Goal: Information Seeking & Learning: Learn about a topic

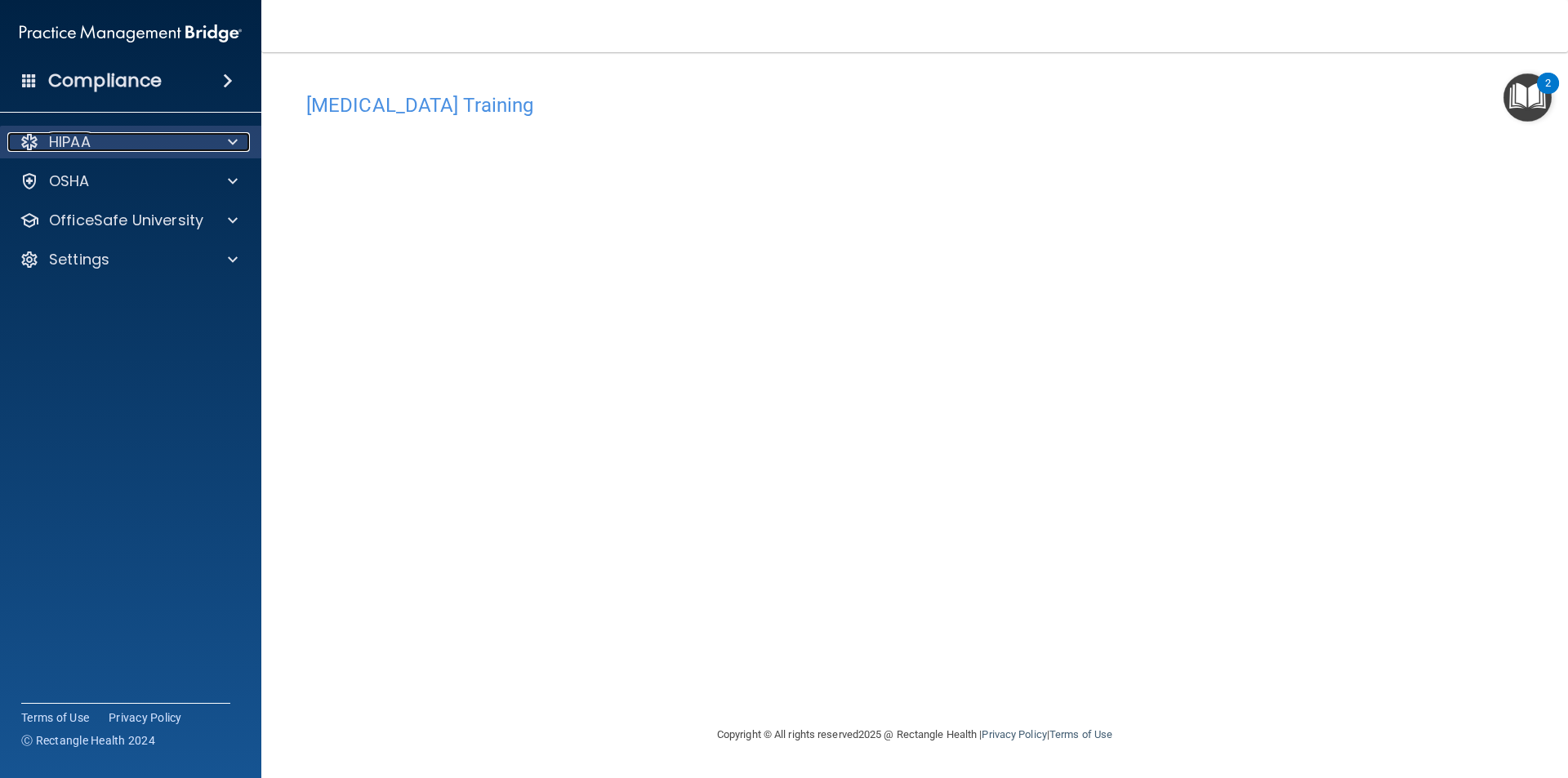
click at [88, 142] on p "HIPAA" at bounding box center [70, 142] width 41 height 20
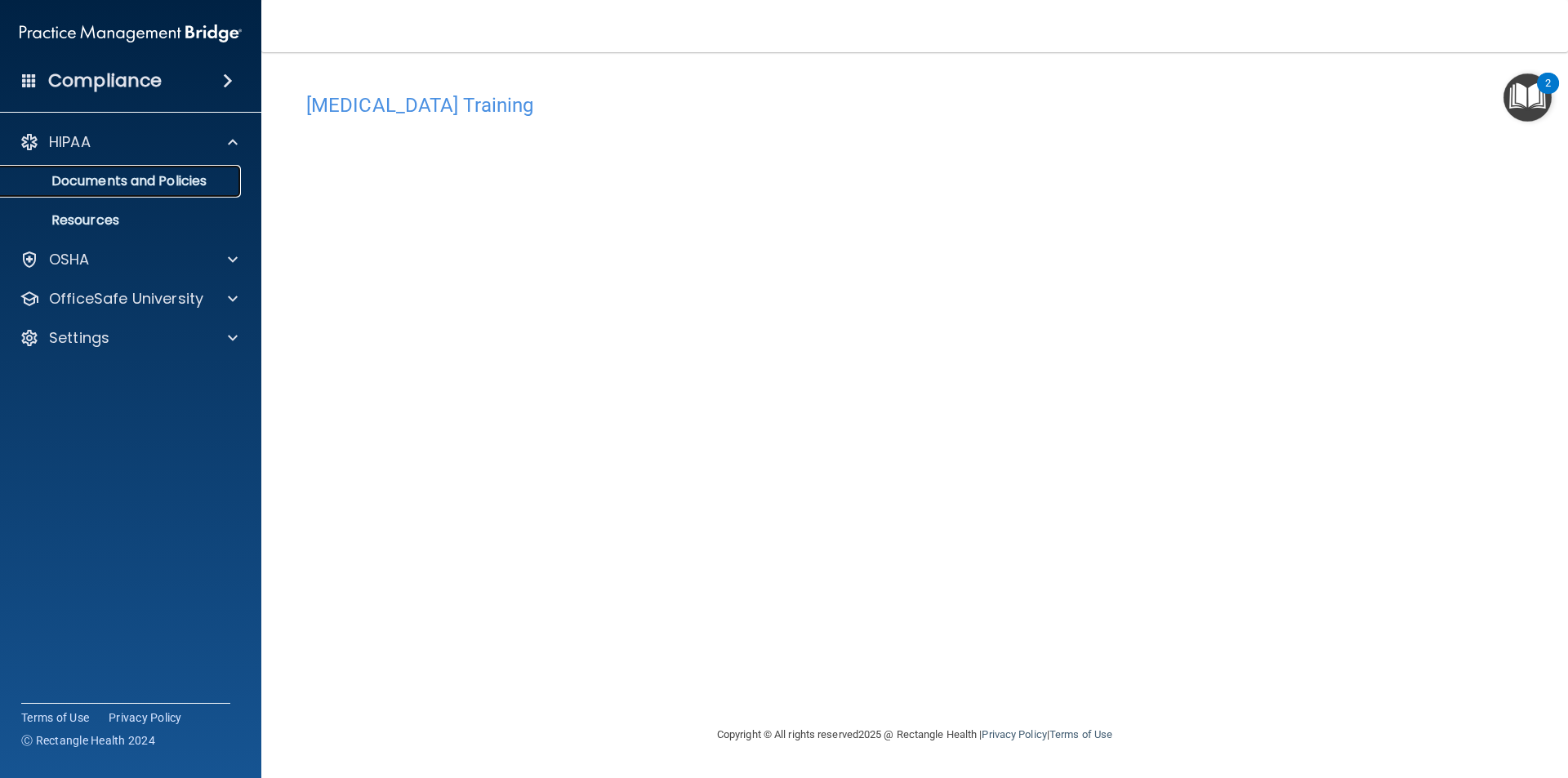
click at [91, 165] on link "Documents and Policies" at bounding box center [112, 181] width 257 height 33
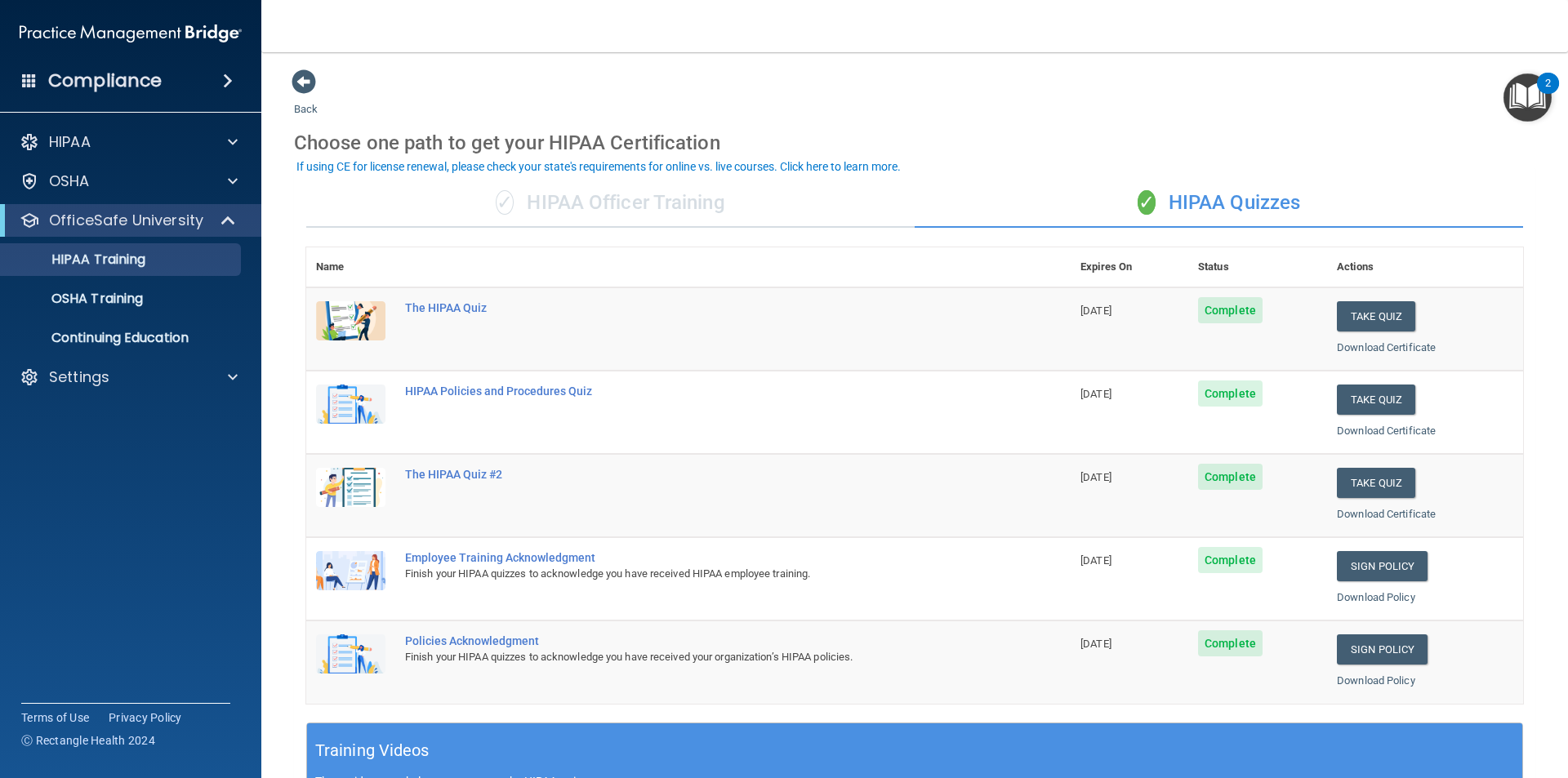
click at [623, 216] on div "✓ HIPAA Officer Training" at bounding box center [610, 203] width 609 height 49
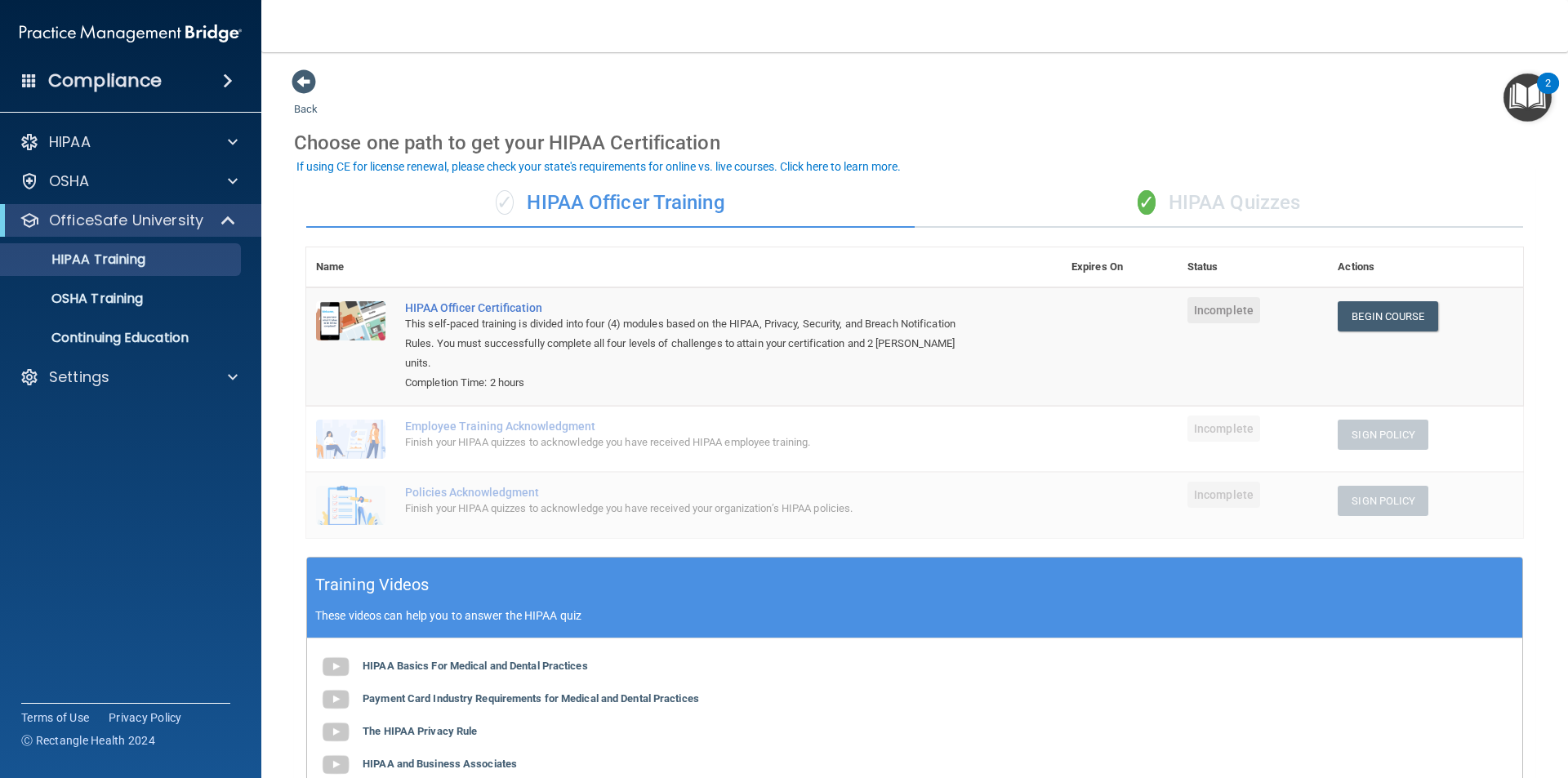
drag, startPoint x: 1176, startPoint y: 242, endPoint x: 1142, endPoint y: 190, distance: 62.1
click at [1174, 239] on div "✓ HIPAA Officer Training ✓ HIPAA Quizzes Name Expires On Status Actions HIPAA O…" at bounding box center [914, 582] width 1241 height 832
click at [1138, 185] on div "✓ HIPAA Quizzes" at bounding box center [1219, 203] width 609 height 49
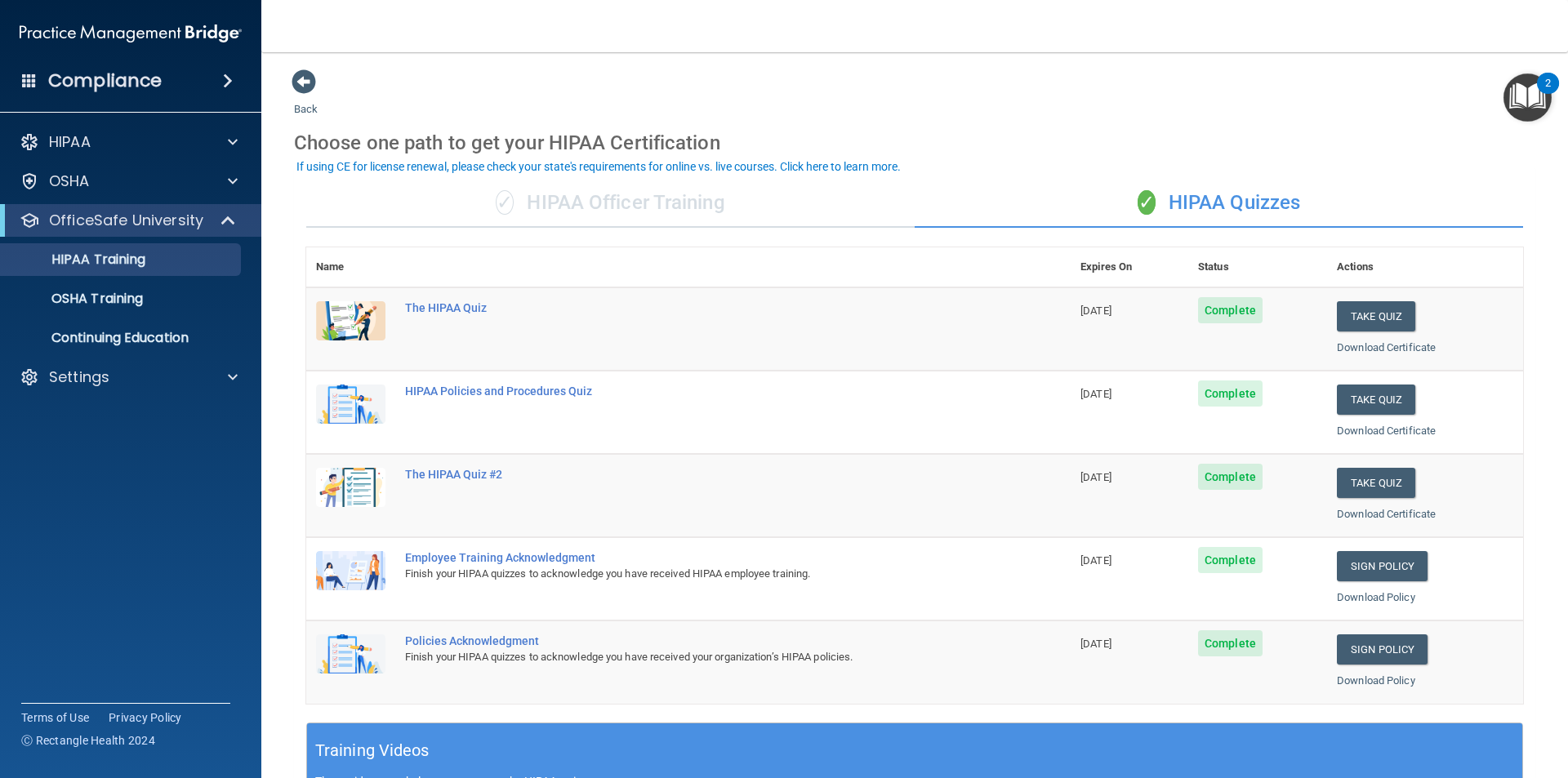
drag, startPoint x: 659, startPoint y: 184, endPoint x: 652, endPoint y: 197, distance: 14.8
click at [655, 190] on div "✓ HIPAA Officer Training" at bounding box center [610, 203] width 609 height 49
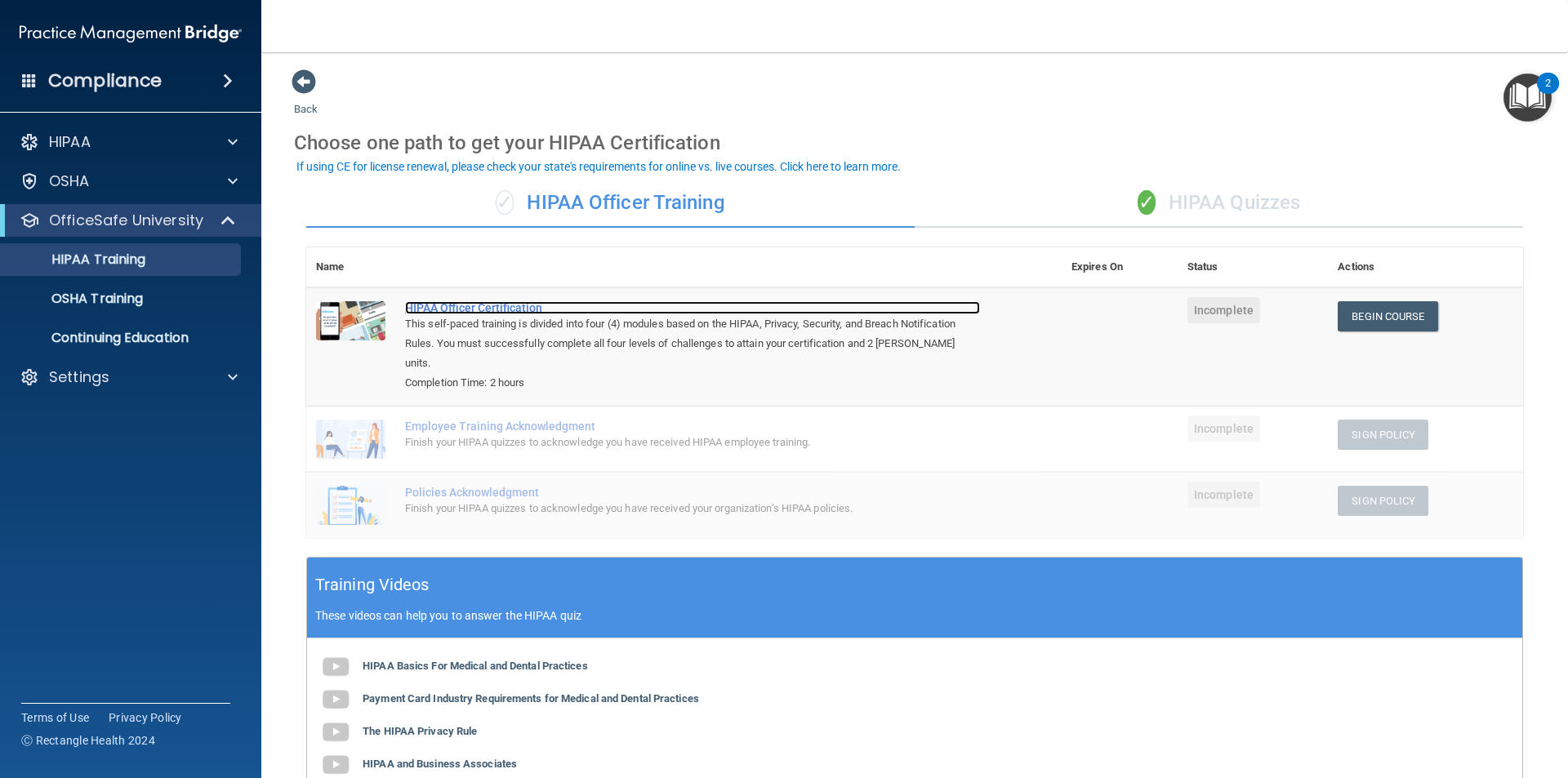
click at [490, 308] on div "HIPAA Officer Certification" at bounding box center [692, 308] width 575 height 13
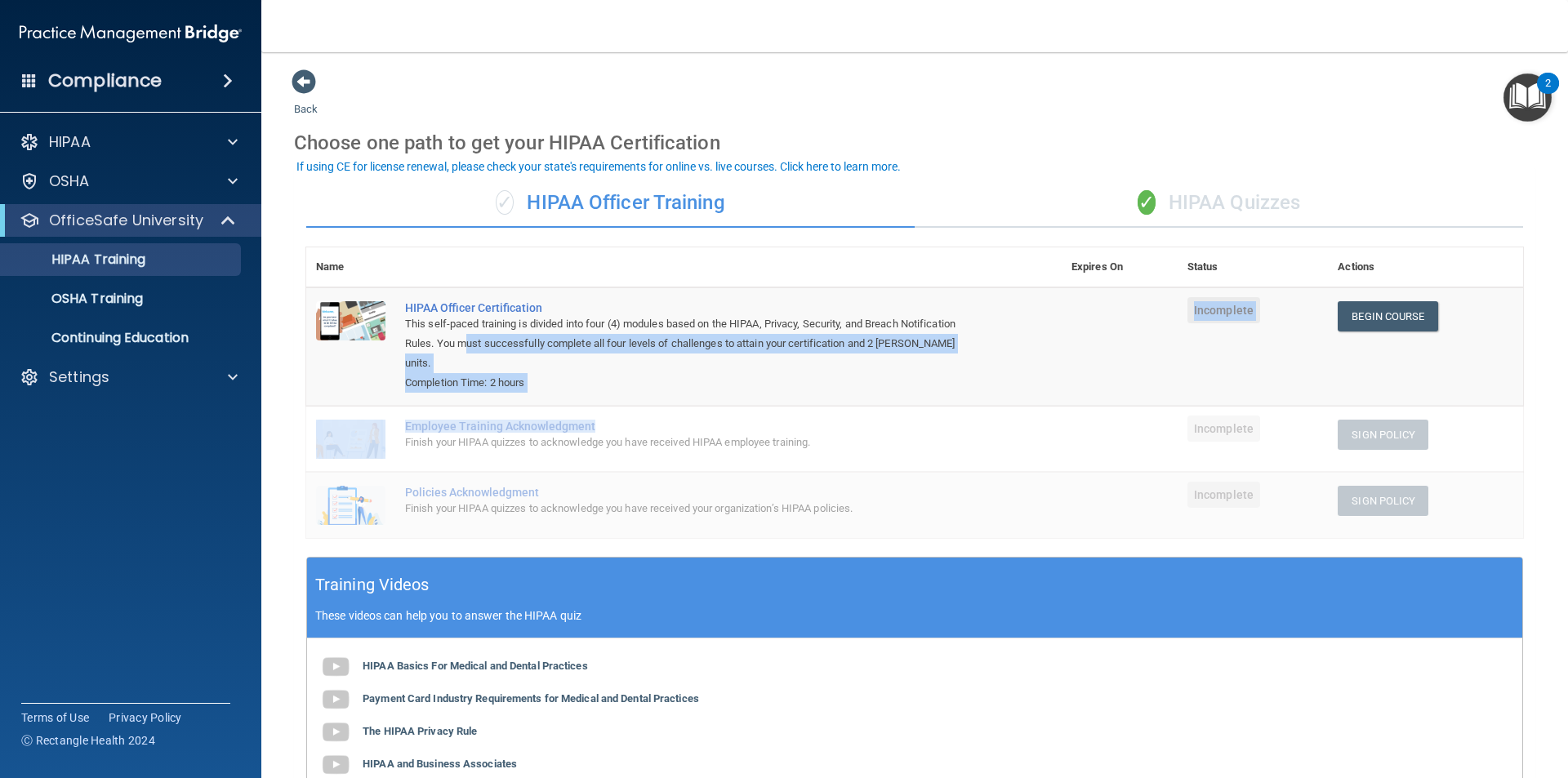
drag, startPoint x: 471, startPoint y: 336, endPoint x: 655, endPoint y: 407, distance: 197.2
click at [655, 407] on tbody "HIPAA Officer Certification This self-paced training is divided into four (4) m…" at bounding box center [914, 412] width 1217 height 250
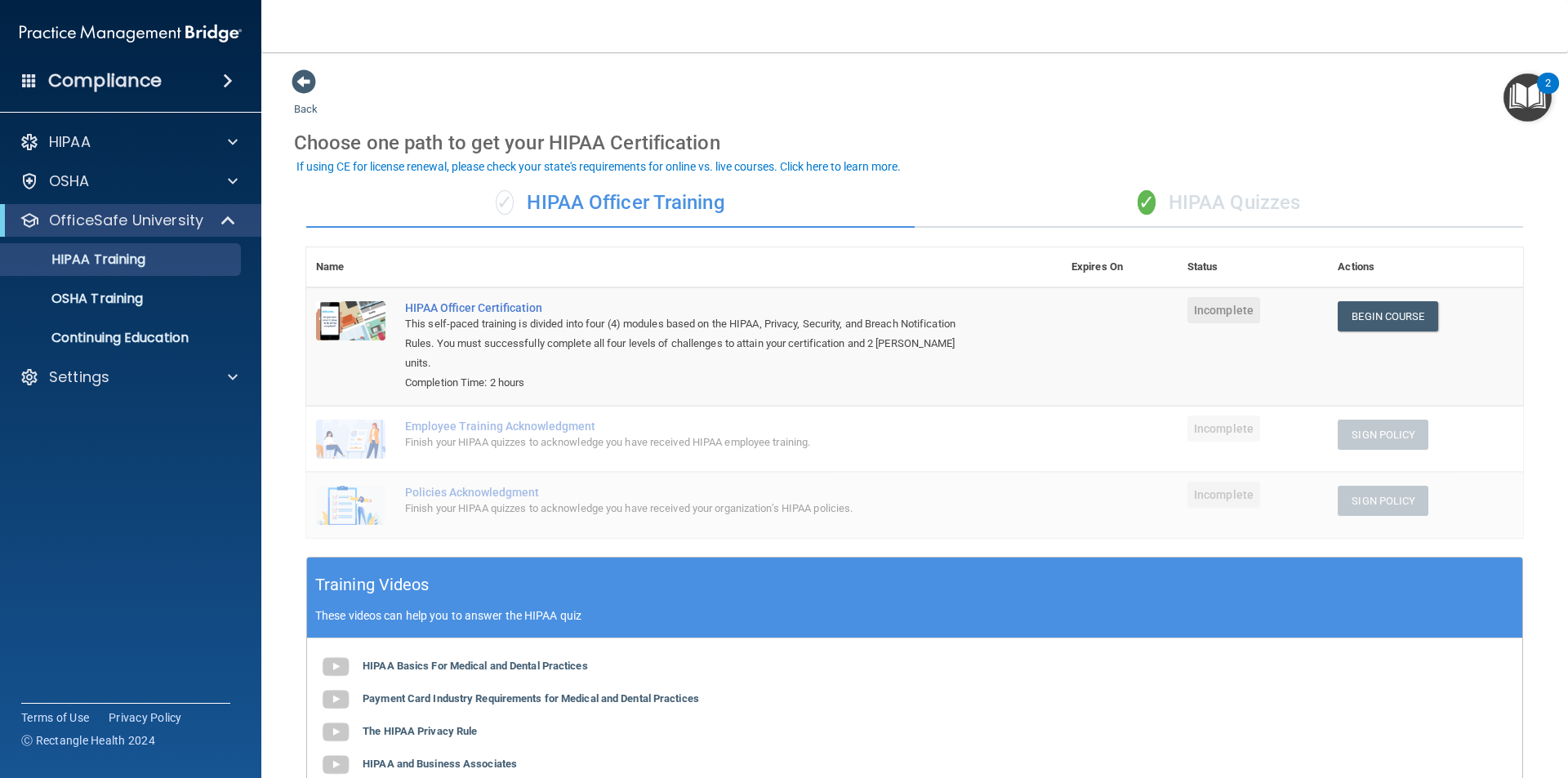
click at [616, 325] on div "This self-paced training is divided into four (4) modules based on the HIPAA, P…" at bounding box center [692, 343] width 575 height 58
drag, startPoint x: 580, startPoint y: 405, endPoint x: 428, endPoint y: 410, distance: 152.1
click at [428, 420] on div "Employee Training Acknowledgment" at bounding box center [692, 426] width 575 height 13
click at [151, 294] on div "OSHA Training" at bounding box center [121, 298] width 223 height 16
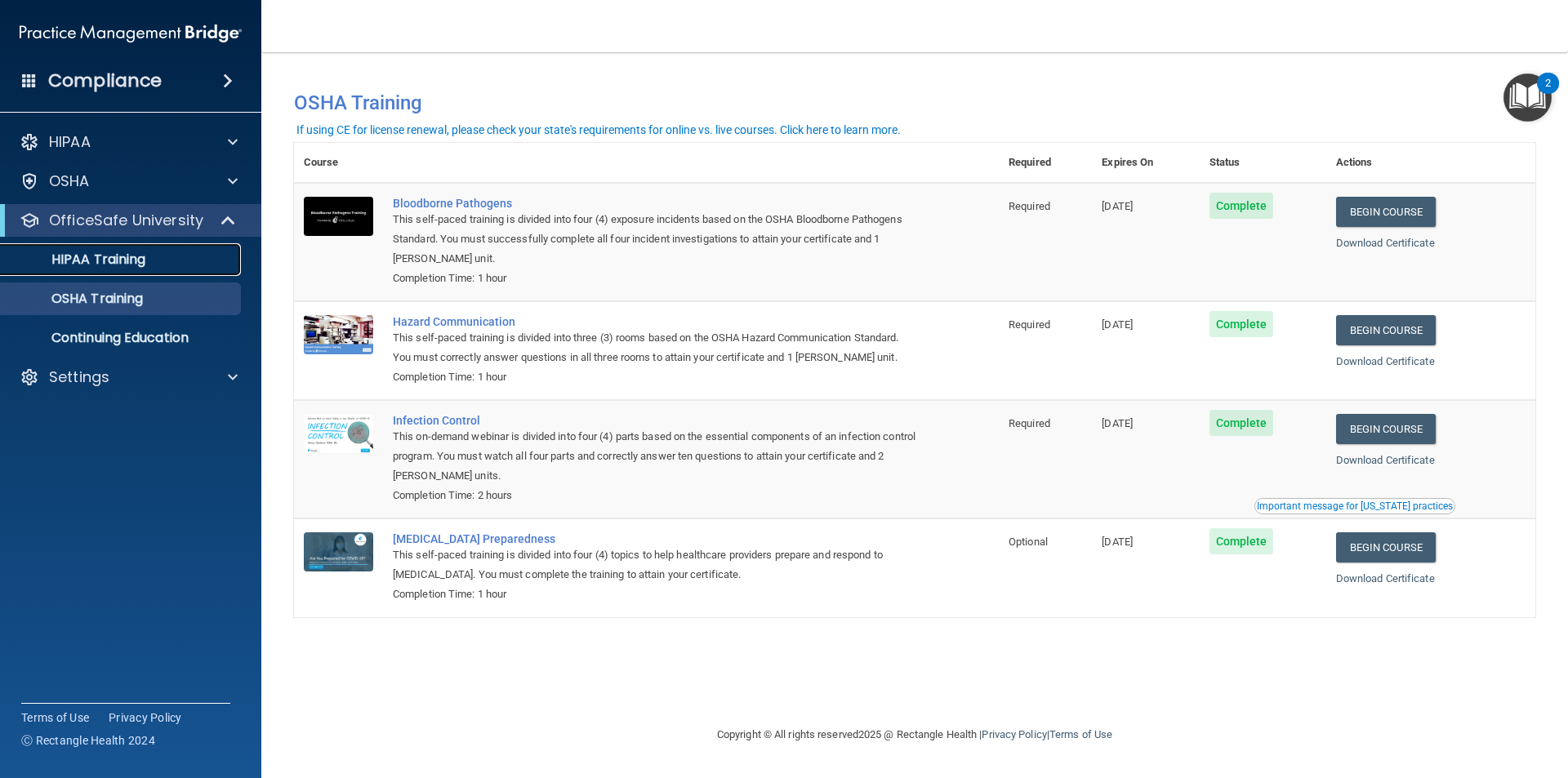
click at [183, 248] on link "HIPAA Training" at bounding box center [112, 260] width 257 height 33
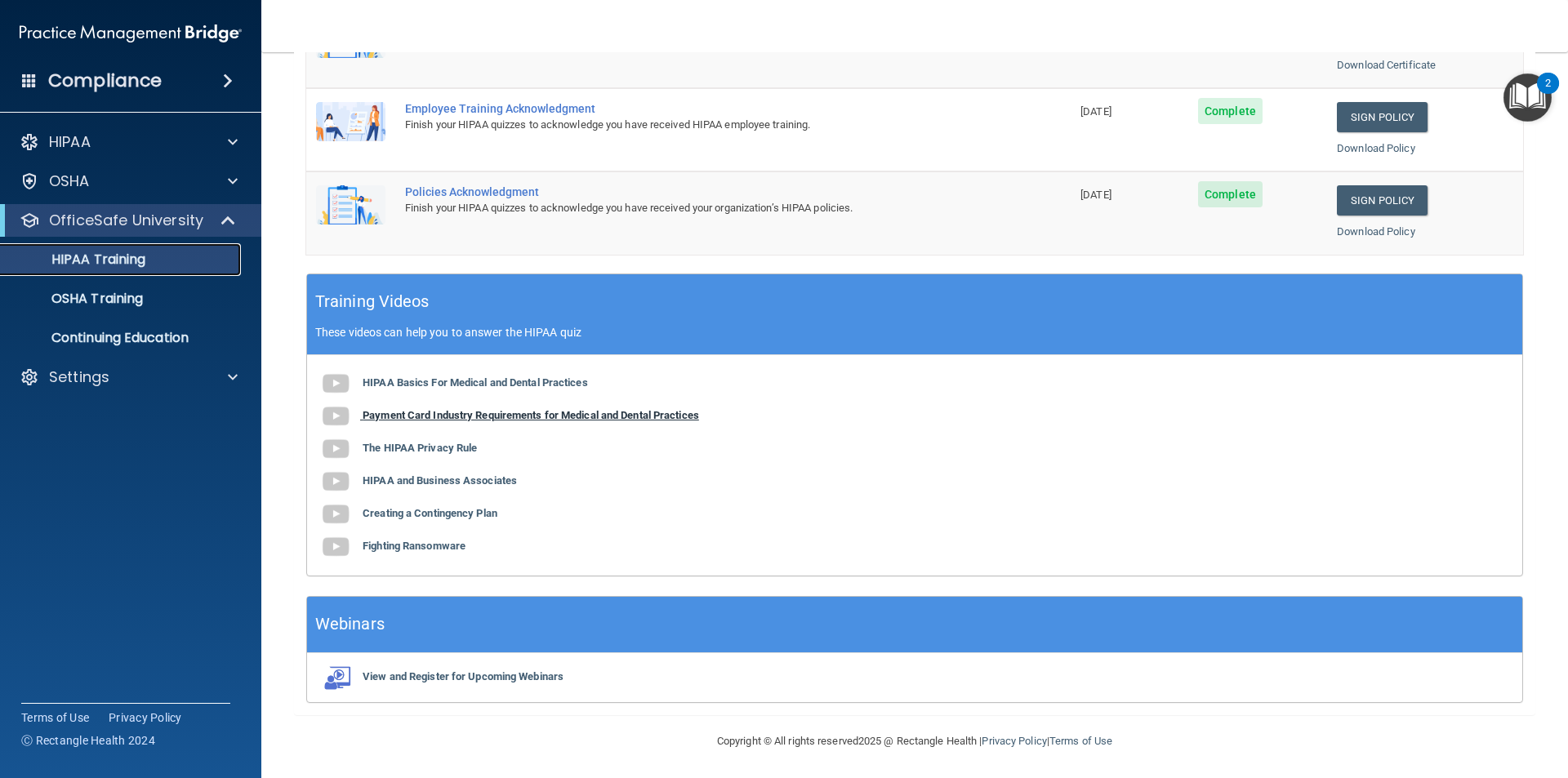
scroll to position [452, 0]
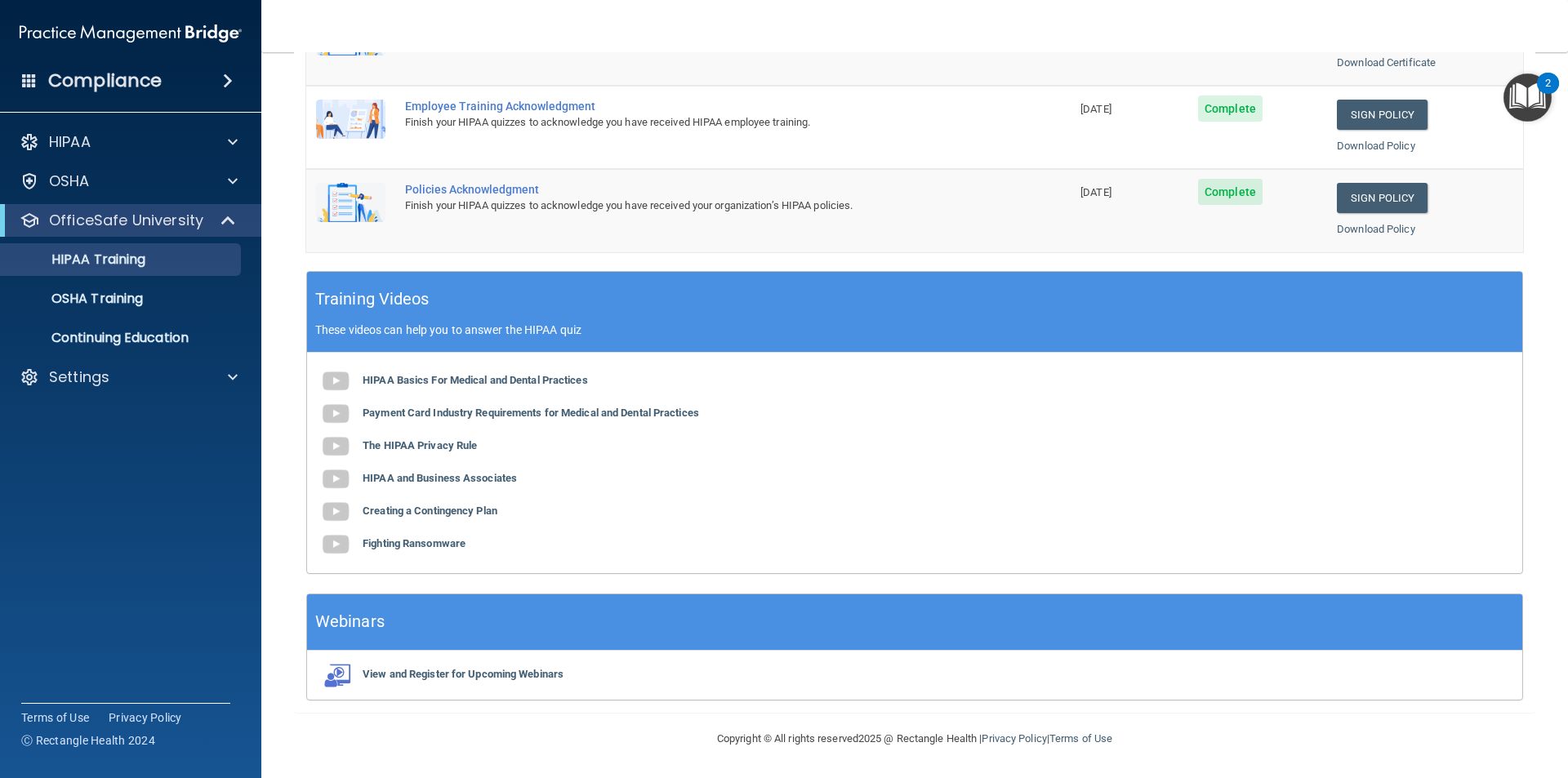
click at [120, 198] on div "HIPAA Documents and Policies Report an Incident Business Associates Emergency P…" at bounding box center [131, 262] width 263 height 287
click at [132, 189] on div "OSHA" at bounding box center [108, 181] width 202 height 20
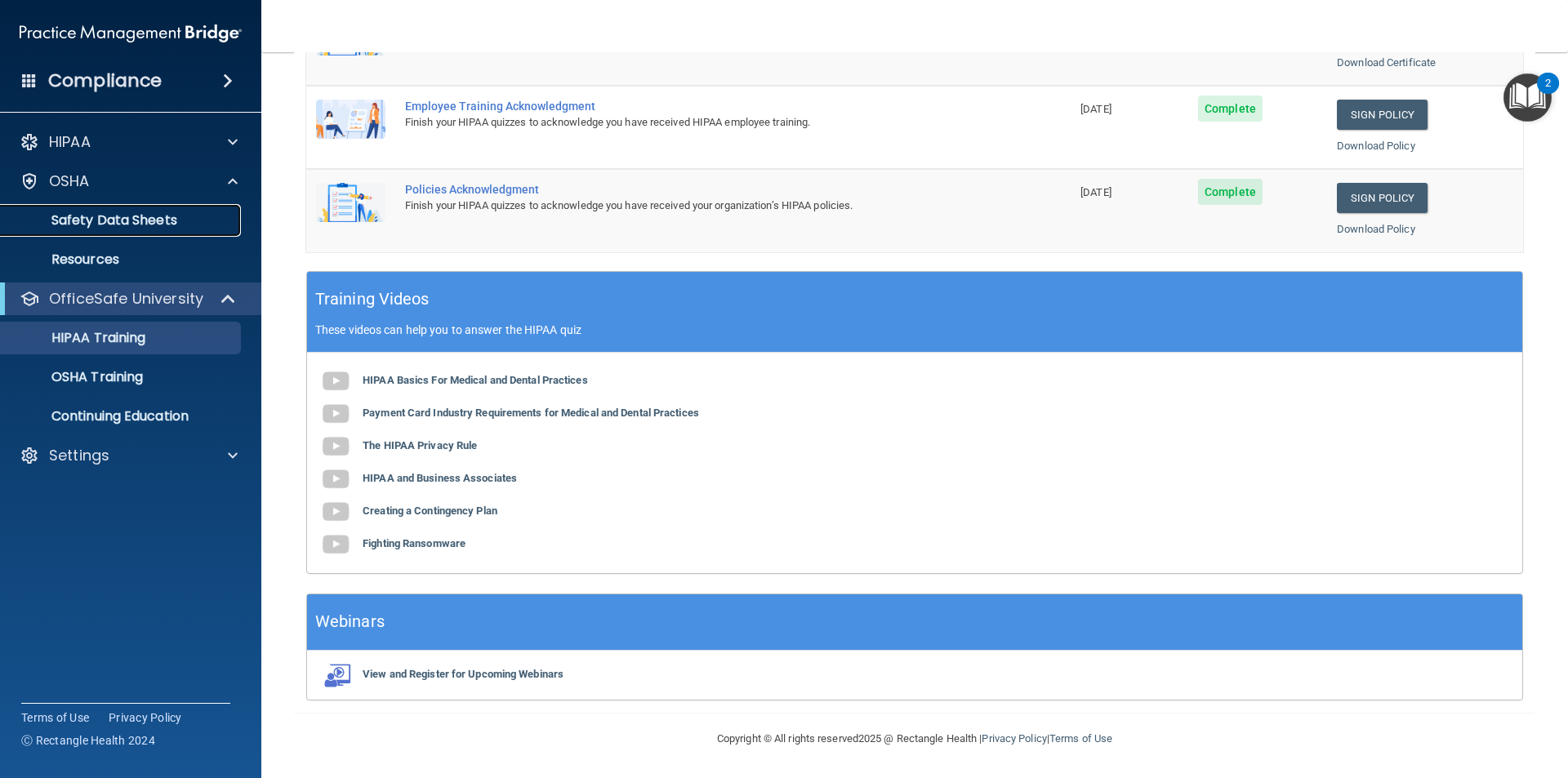
click at [157, 227] on p "Safety Data Sheets" at bounding box center [121, 220] width 223 height 16
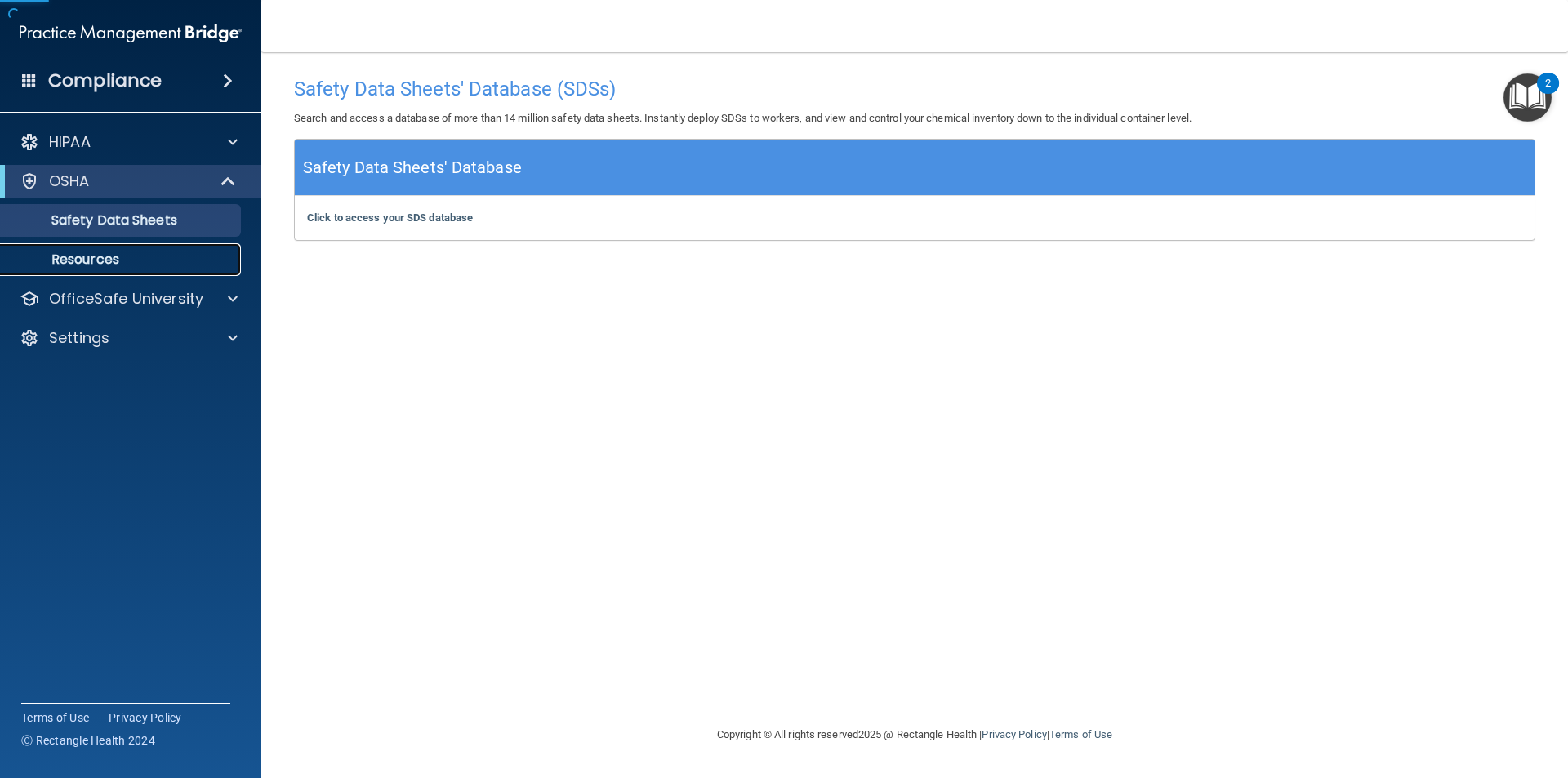
click at [127, 261] on p "Resources" at bounding box center [121, 259] width 223 height 16
